Goal: Register for event/course

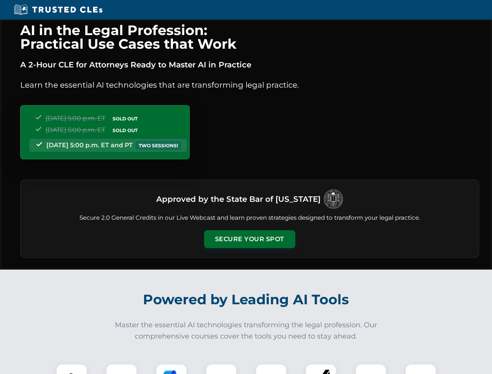
click at [250, 239] on button "Secure Your Spot" at bounding box center [249, 239] width 91 height 18
click at [72, 369] on img at bounding box center [71, 379] width 23 height 23
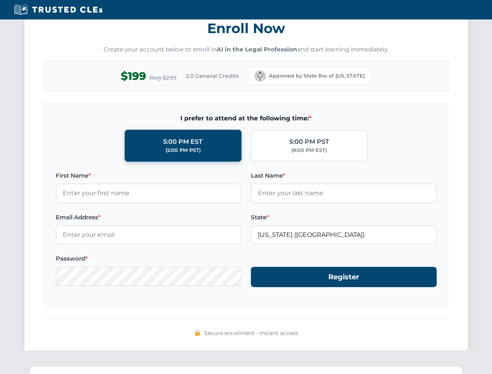
scroll to position [765, 0]
